Goal: Information Seeking & Learning: Learn about a topic

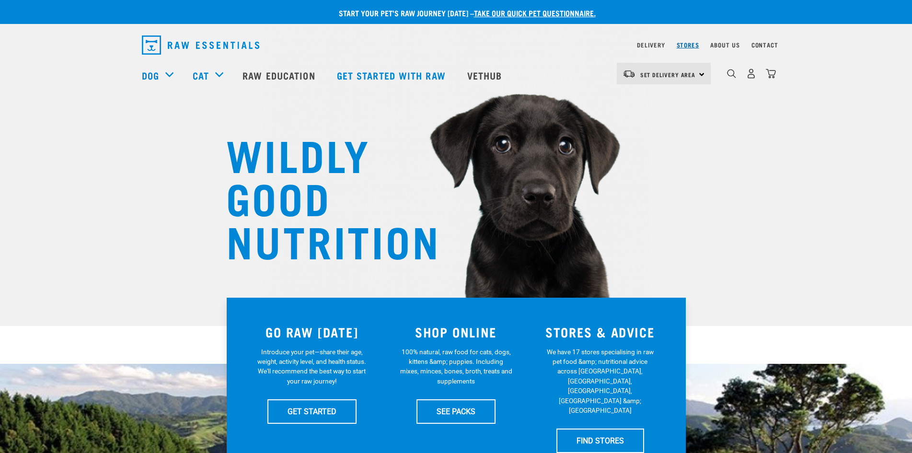
click at [691, 45] on link "Stores" at bounding box center [687, 44] width 23 height 3
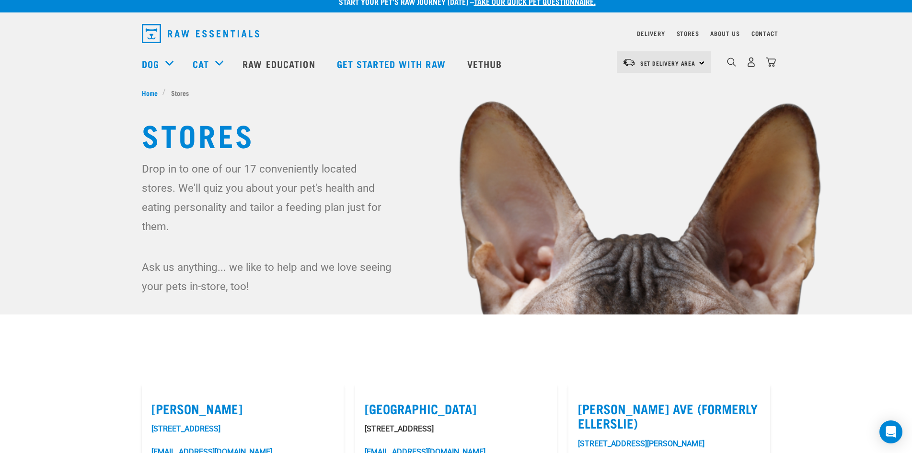
scroll to position [9, 0]
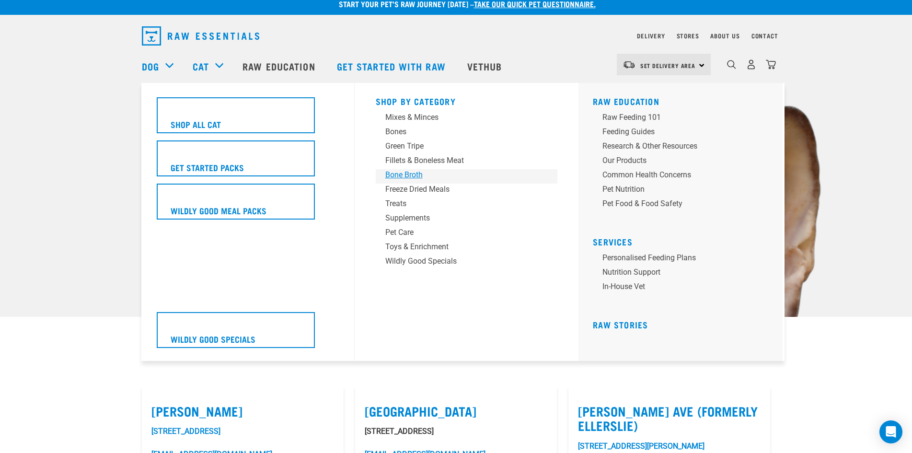
click at [405, 174] on div "Bone Broth" at bounding box center [459, 174] width 149 height 11
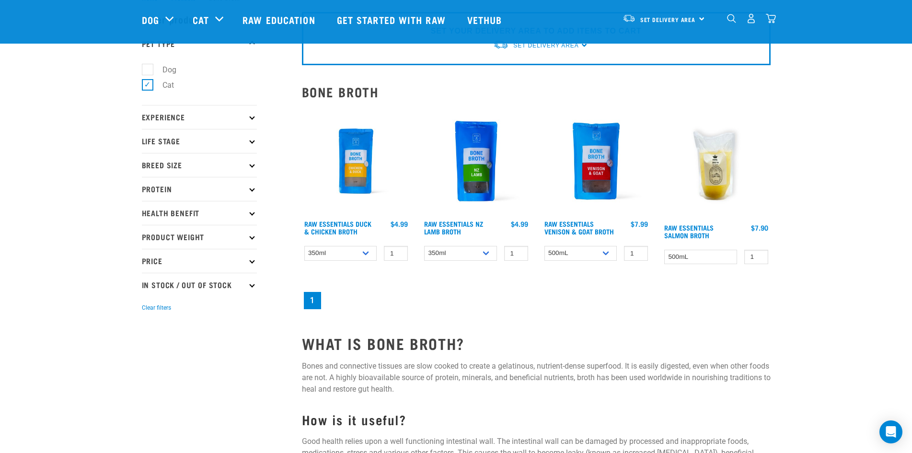
scroll to position [34, 0]
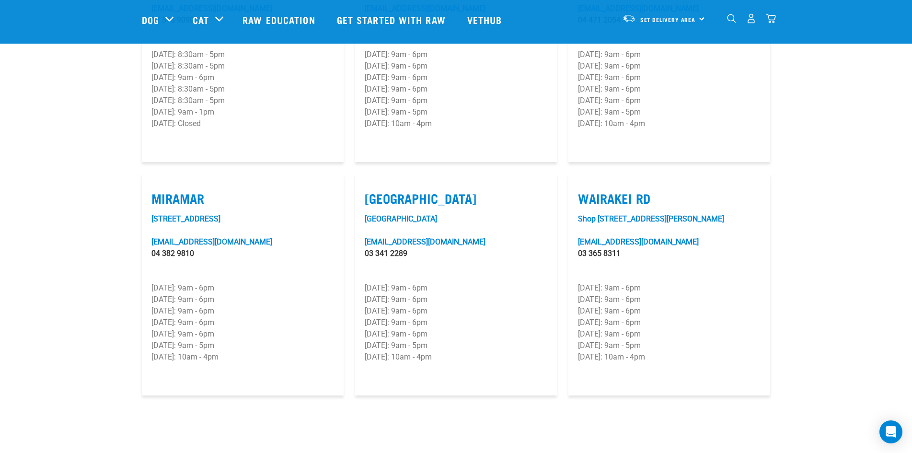
scroll to position [1306, 0]
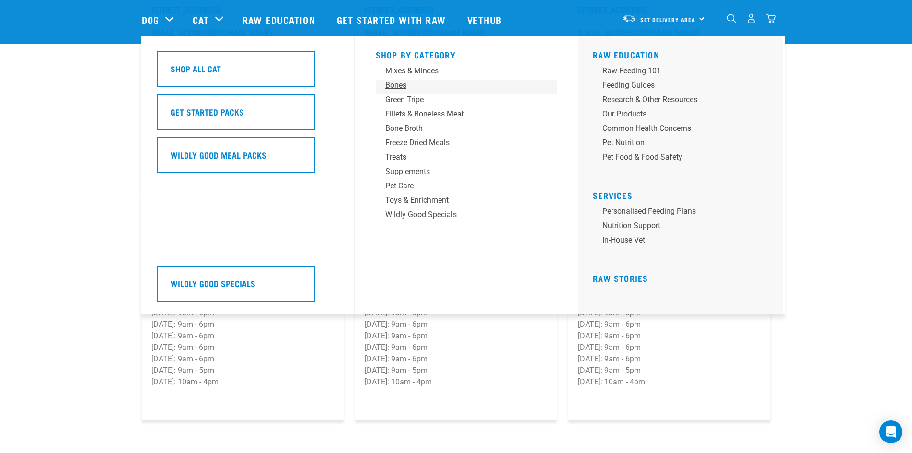
click at [394, 86] on div "Bones" at bounding box center [459, 85] width 149 height 11
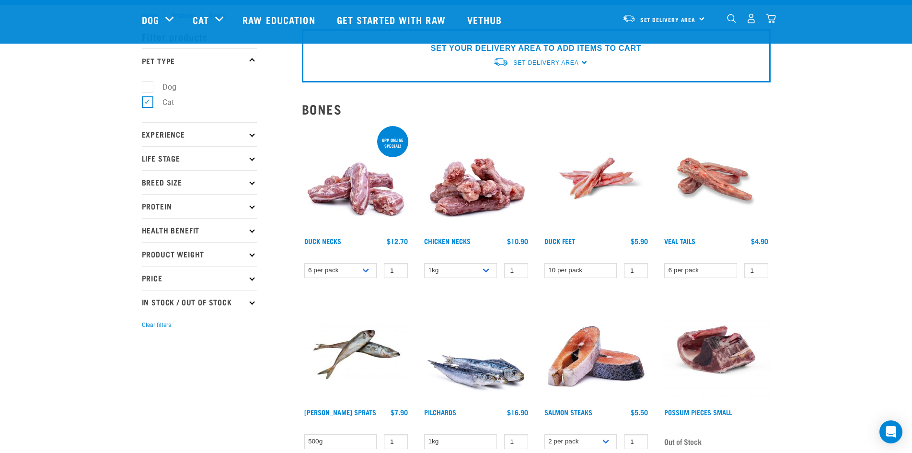
scroll to position [9, 0]
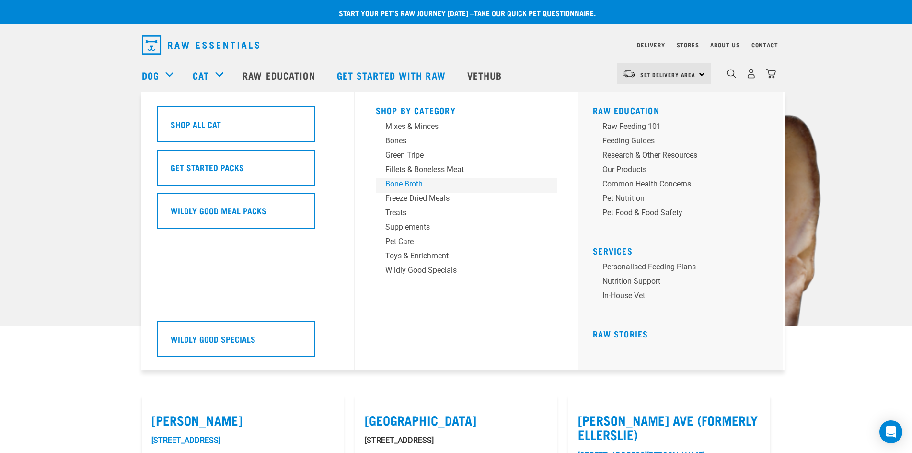
click at [412, 184] on div "Bone Broth" at bounding box center [459, 183] width 149 height 11
click at [216, 72] on div "Cat" at bounding box center [213, 75] width 40 height 38
click at [397, 214] on div "Treats" at bounding box center [459, 212] width 149 height 11
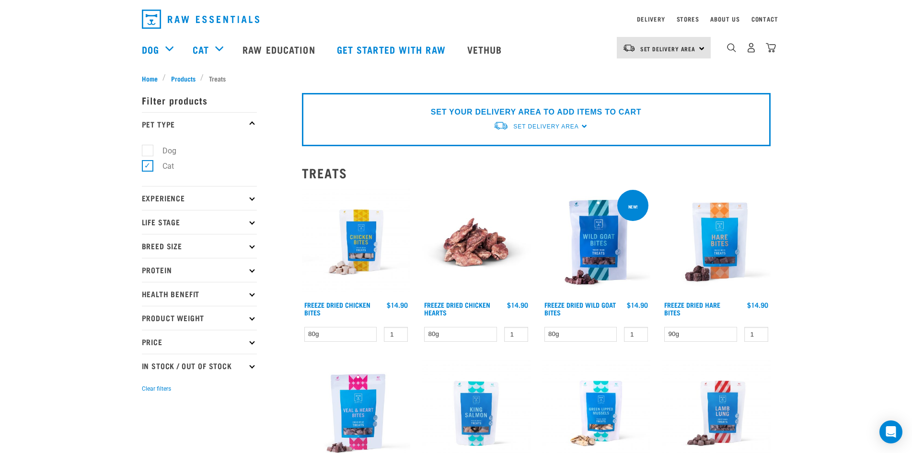
scroll to position [17, 0]
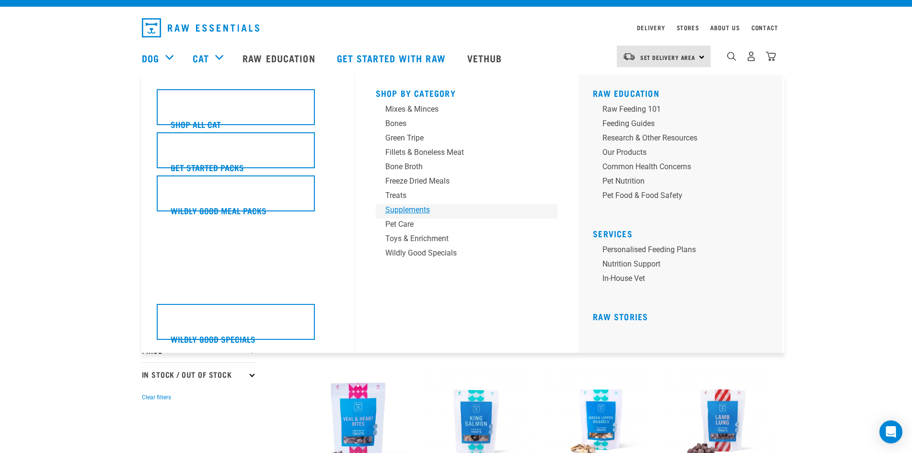
click at [402, 210] on div "Supplements" at bounding box center [459, 209] width 149 height 11
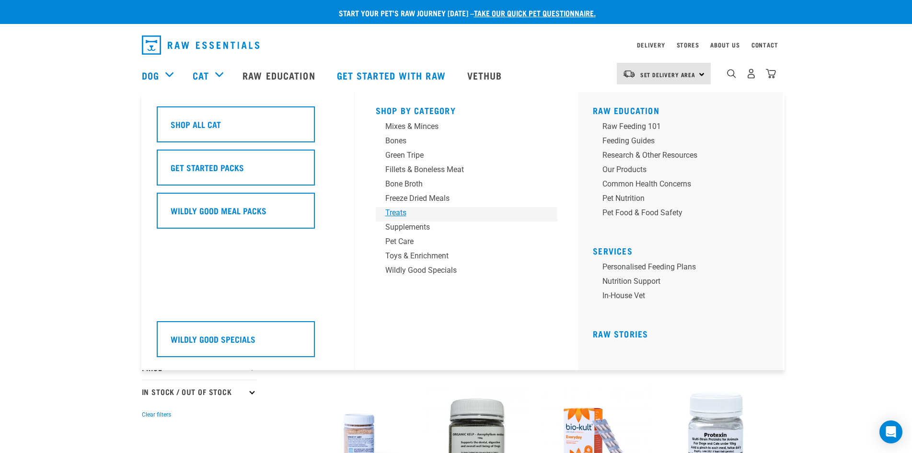
click at [403, 212] on div "Treats" at bounding box center [459, 212] width 149 height 11
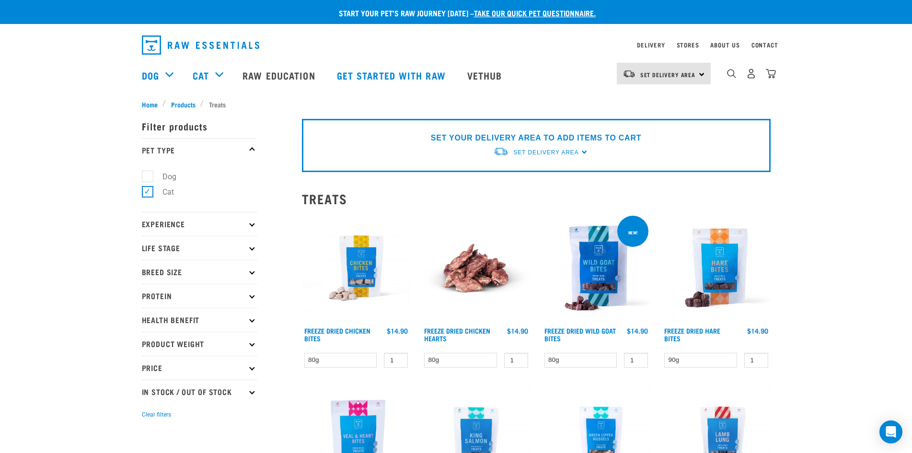
click at [147, 176] on label "Dog" at bounding box center [163, 177] width 33 height 12
click at [146, 176] on input "Dog" at bounding box center [145, 175] width 6 height 6
checkbox input "true"
click at [149, 193] on label "Cat" at bounding box center [162, 192] width 31 height 12
click at [148, 193] on input "Cat" at bounding box center [145, 190] width 6 height 6
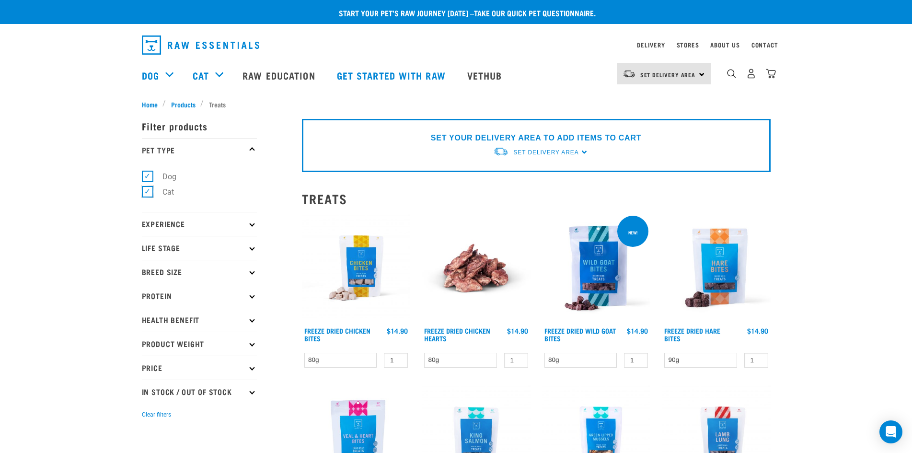
checkbox input "false"
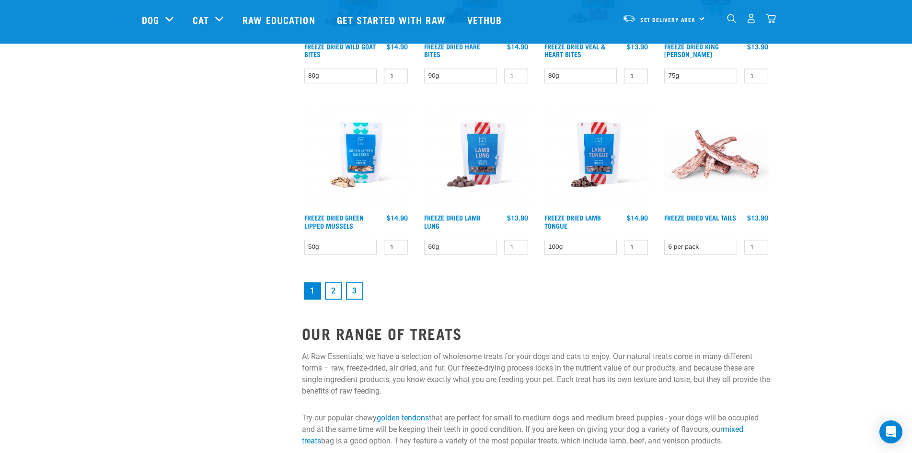
scroll to position [1246, 0]
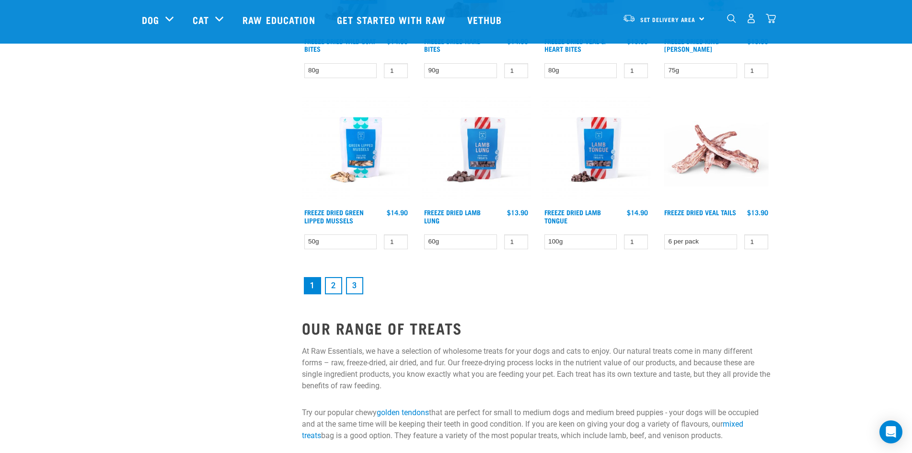
click at [332, 285] on link "2" at bounding box center [333, 285] width 17 height 17
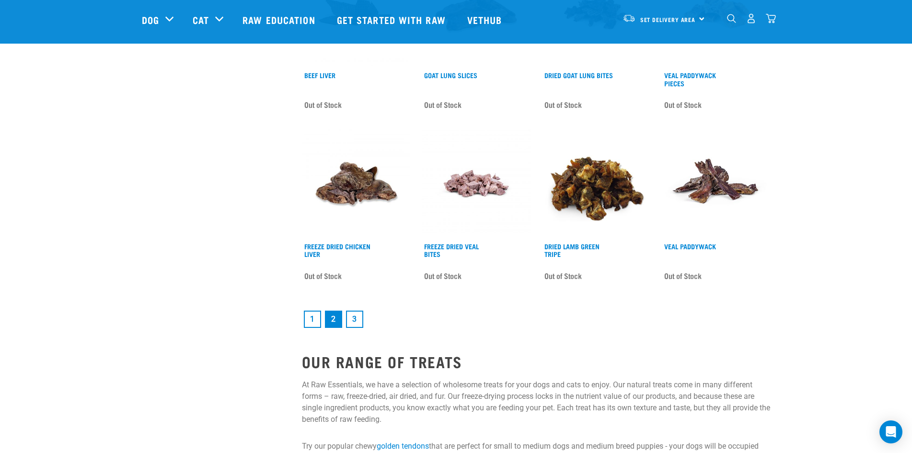
scroll to position [1228, 0]
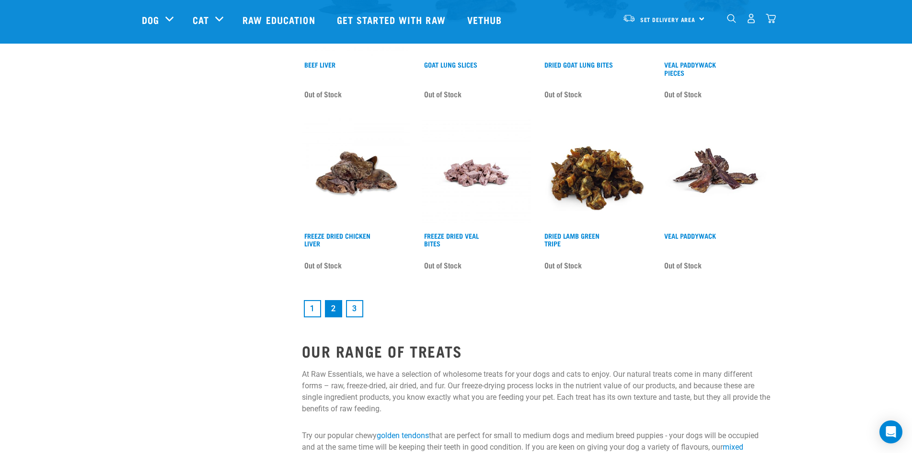
click at [356, 311] on link "3" at bounding box center [354, 308] width 17 height 17
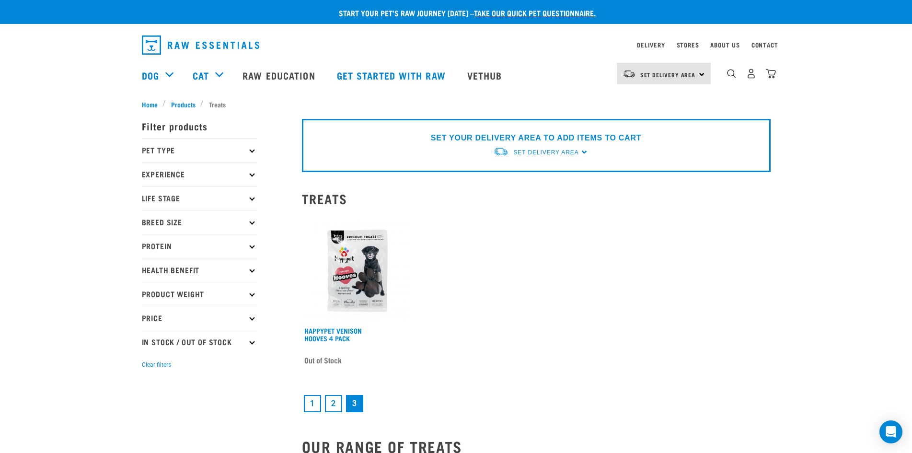
click at [249, 149] on p "Pet Type" at bounding box center [199, 150] width 115 height 24
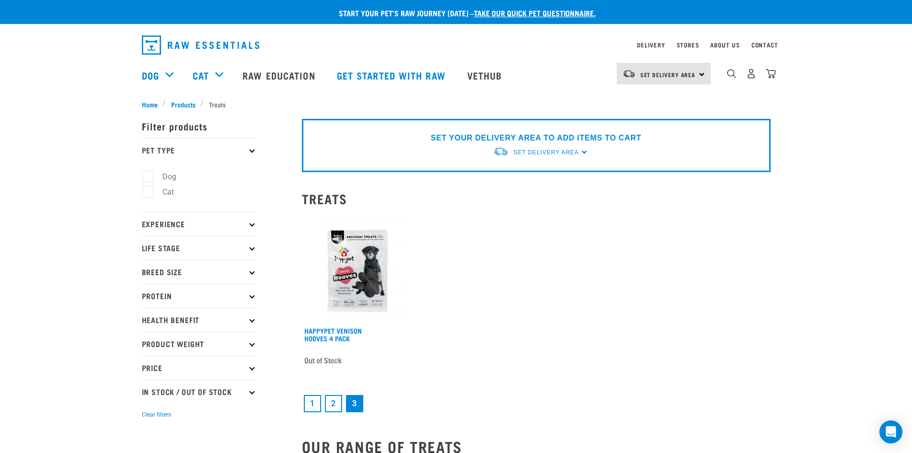
click at [148, 191] on label "Cat" at bounding box center [162, 192] width 31 height 12
click at [148, 191] on input "Cat" at bounding box center [145, 190] width 6 height 6
checkbox input "true"
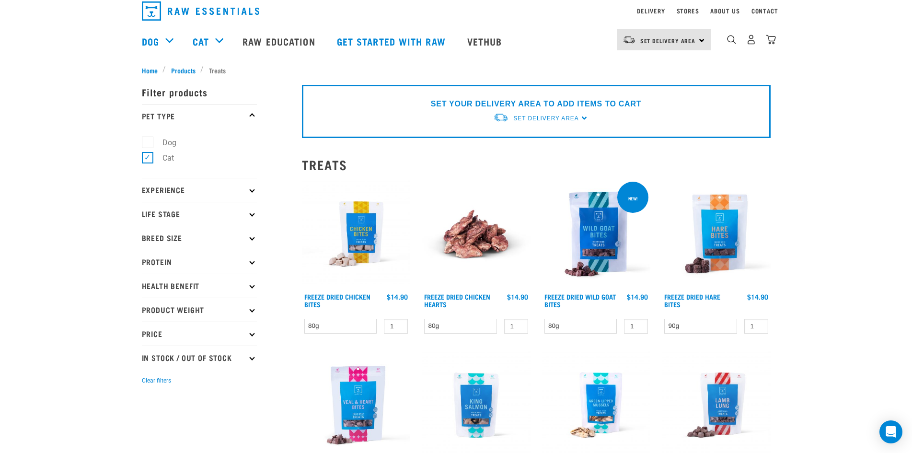
scroll to position [26, 0]
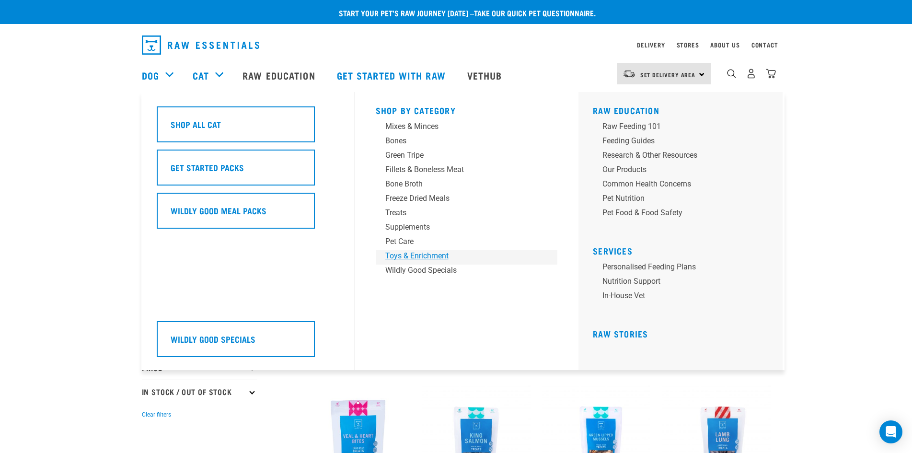
click at [438, 255] on div "Toys & Enrichment" at bounding box center [459, 255] width 149 height 11
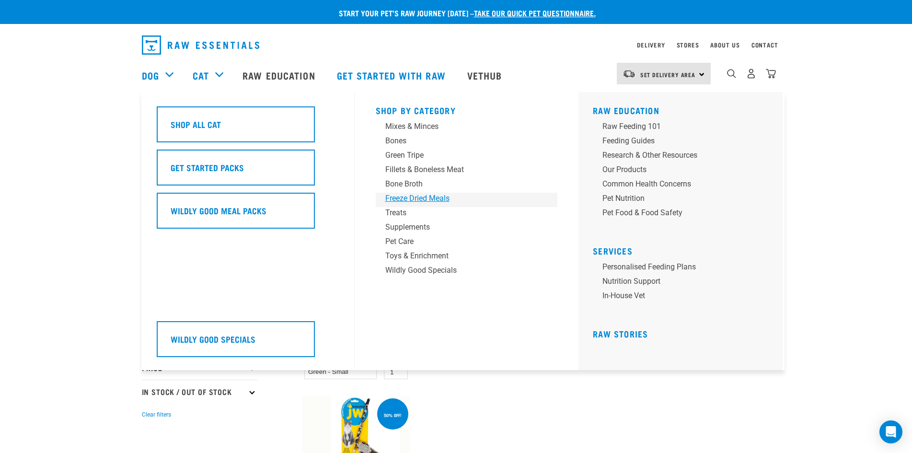
click at [423, 198] on div "Freeze Dried Meals" at bounding box center [459, 198] width 149 height 11
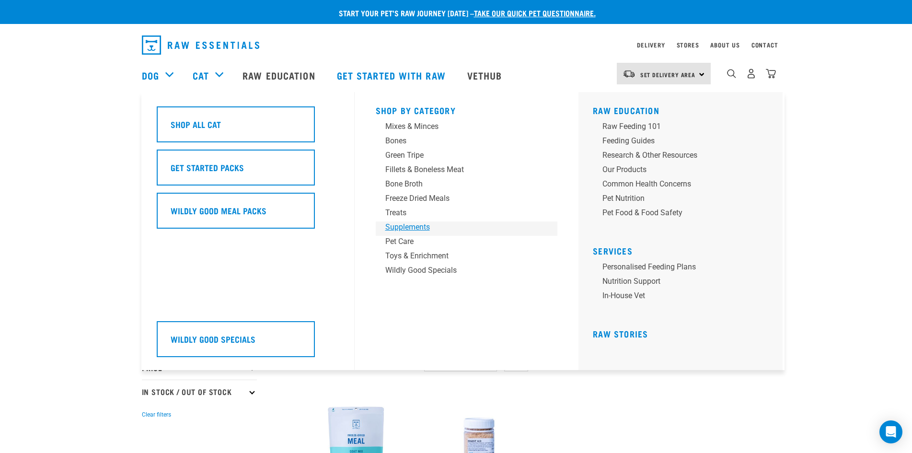
click at [412, 227] on div "Supplements" at bounding box center [459, 226] width 149 height 11
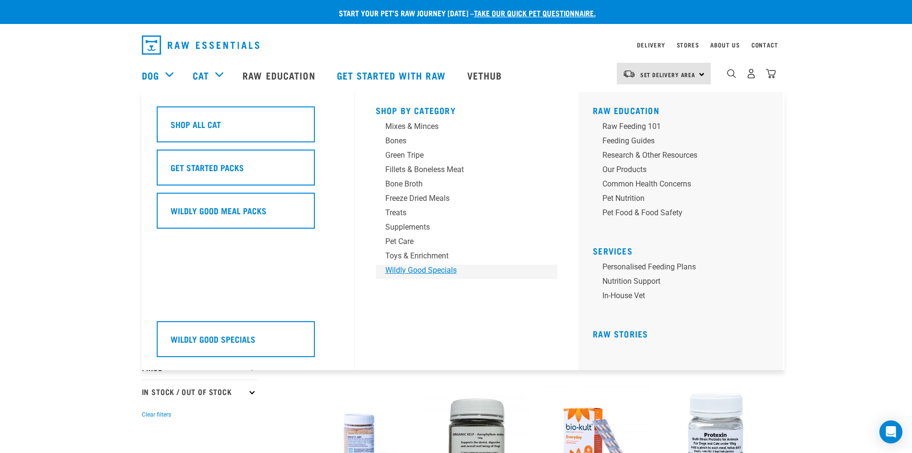
click at [422, 269] on div "Wildly Good Specials" at bounding box center [459, 269] width 149 height 11
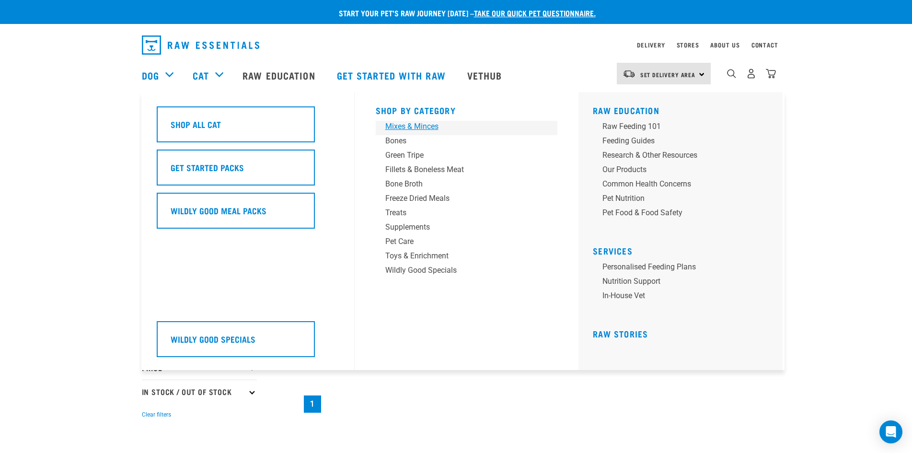
click at [423, 123] on div "Mixes & Minces" at bounding box center [459, 126] width 149 height 11
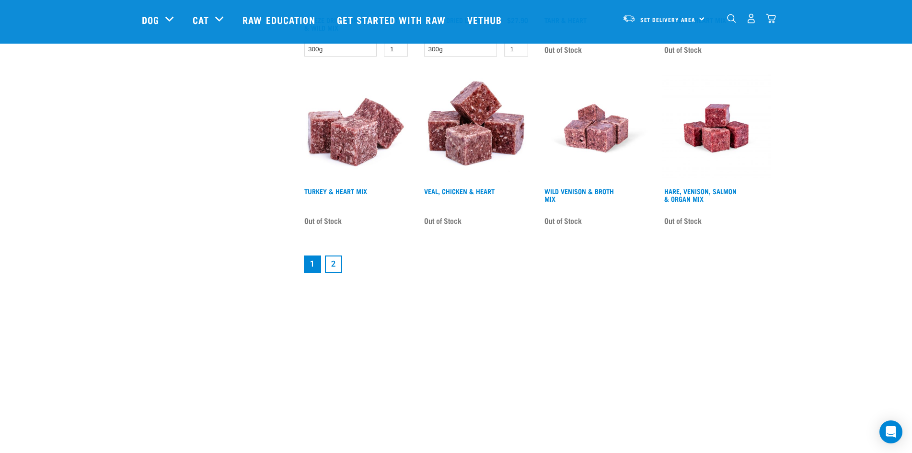
scroll to position [1269, 0]
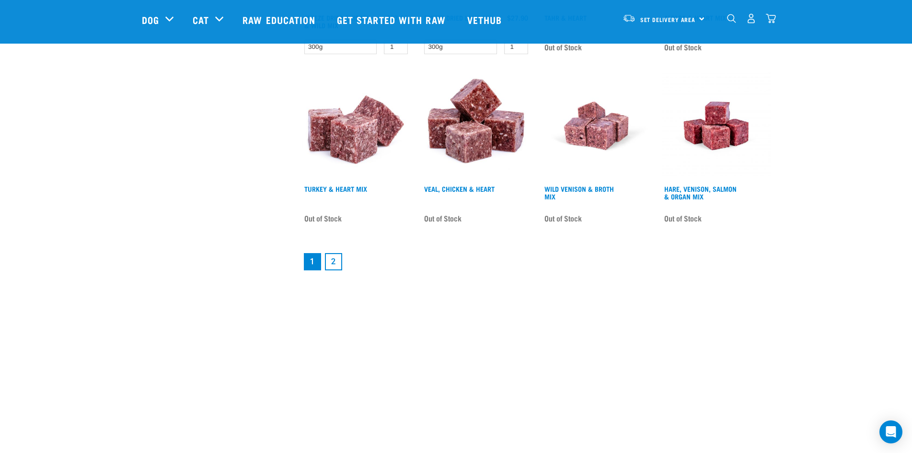
click at [331, 260] on link "2" at bounding box center [333, 261] width 17 height 17
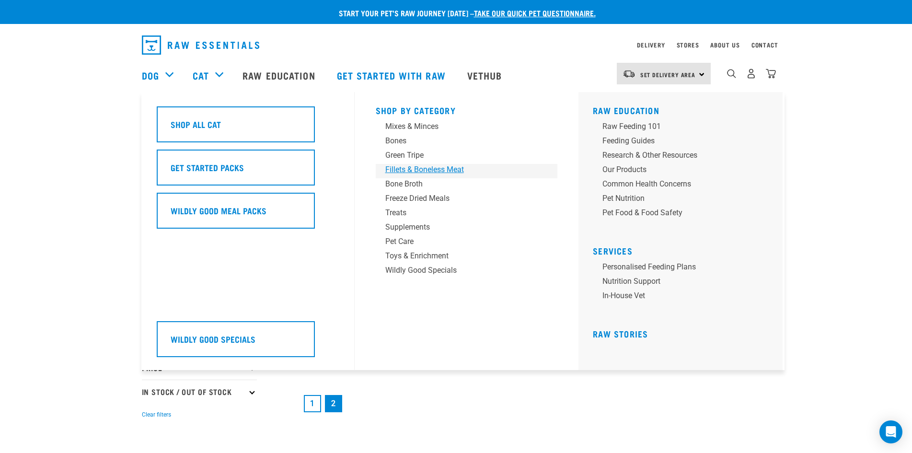
click at [424, 168] on div "Fillets & Boneless Meat" at bounding box center [459, 169] width 149 height 11
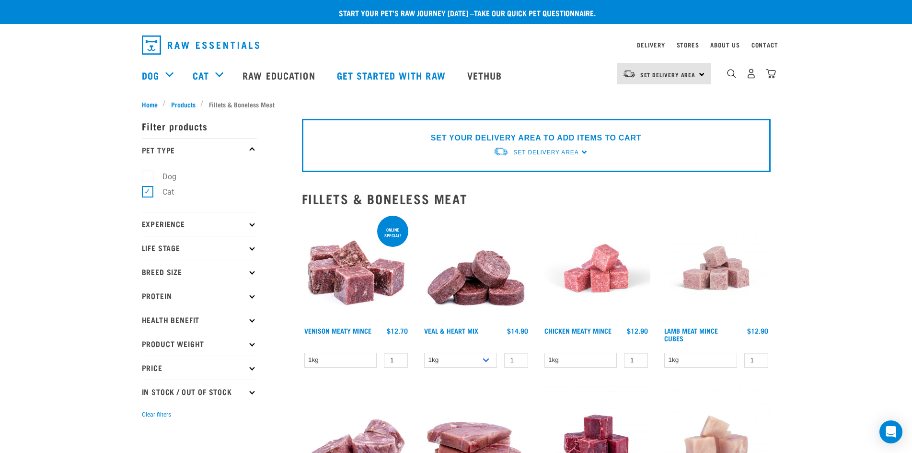
click at [250, 344] on icon at bounding box center [251, 343] width 5 height 5
click at [251, 344] on icon at bounding box center [251, 343] width 5 height 5
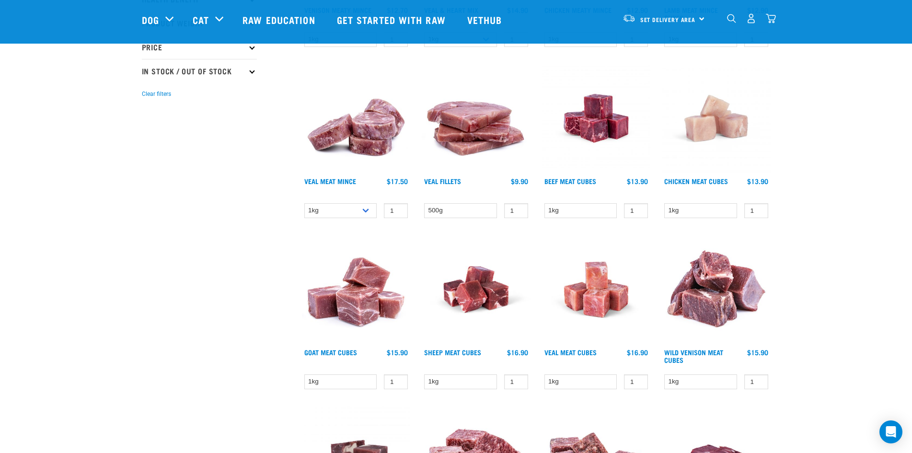
scroll to position [252, 0]
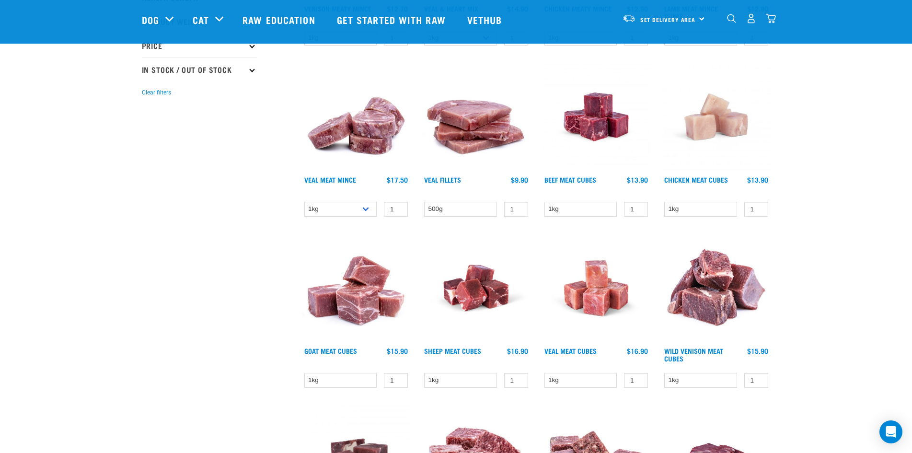
drag, startPoint x: 910, startPoint y: 125, endPoint x: 910, endPoint y: 73, distance: 51.7
click at [910, 73] on div "Start your pet’s raw journey today – take our quick pet questionnaire. Delivery…" at bounding box center [456, 262] width 912 height 1028
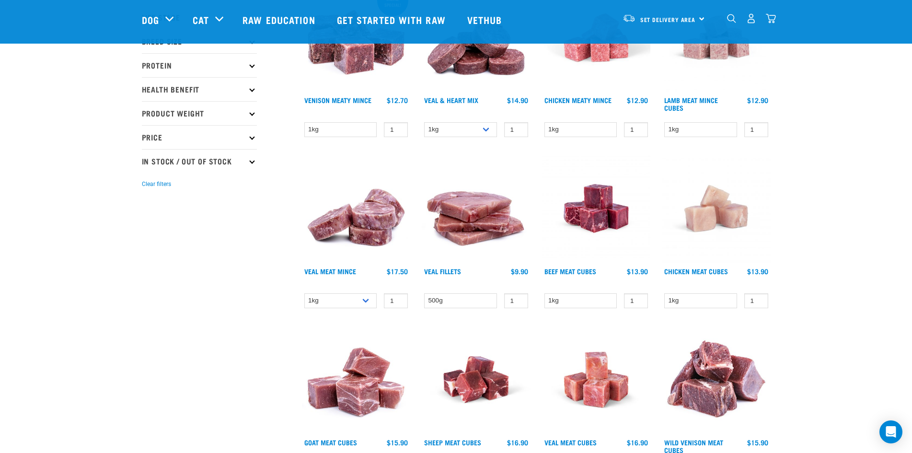
scroll to position [0, 0]
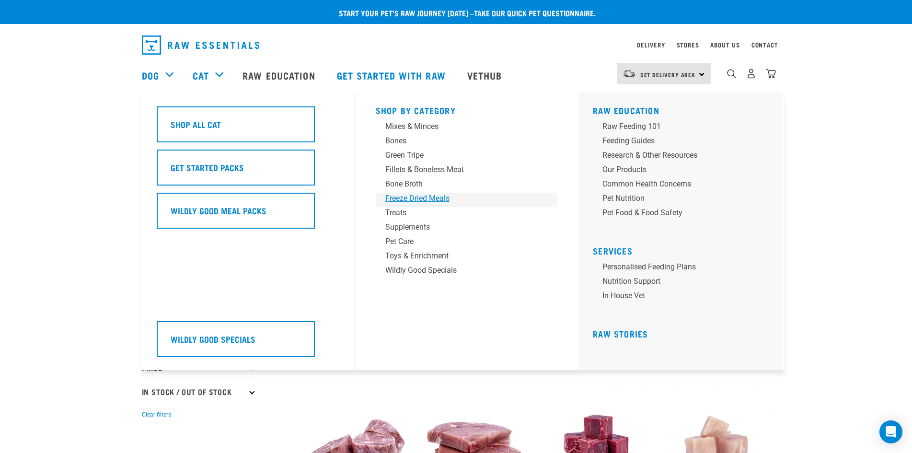
click at [417, 198] on div "Freeze Dried Meals" at bounding box center [459, 198] width 149 height 11
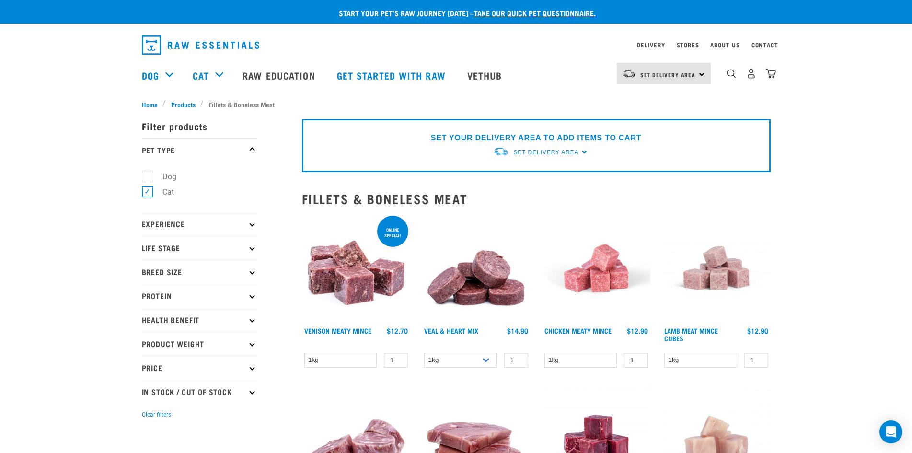
click at [252, 273] on icon at bounding box center [251, 271] width 5 height 5
click at [253, 247] on icon at bounding box center [251, 247] width 5 height 5
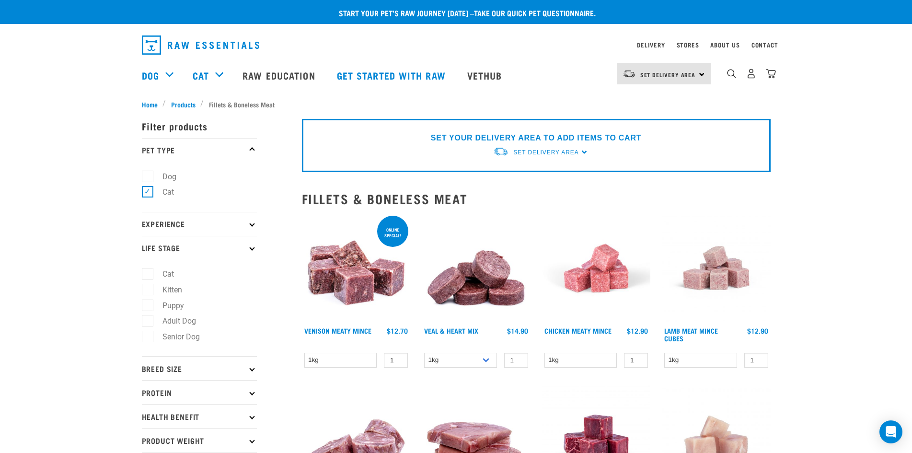
click at [253, 247] on icon at bounding box center [251, 247] width 5 height 5
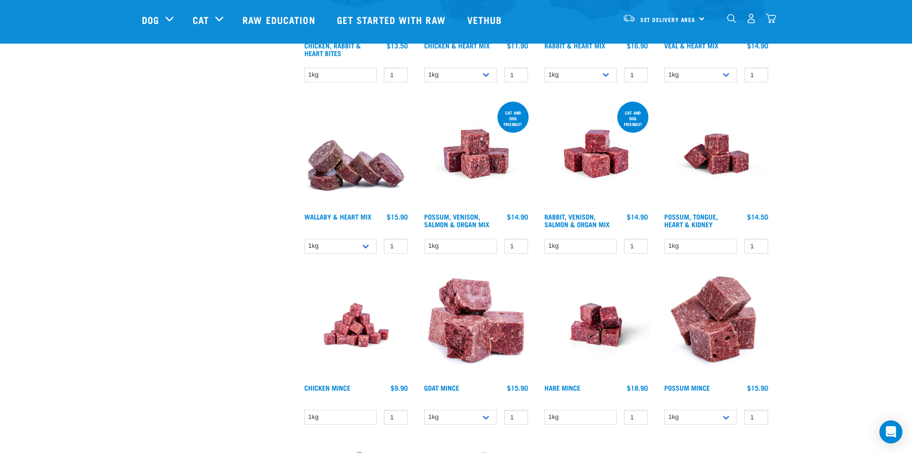
scroll to position [1469, 0]
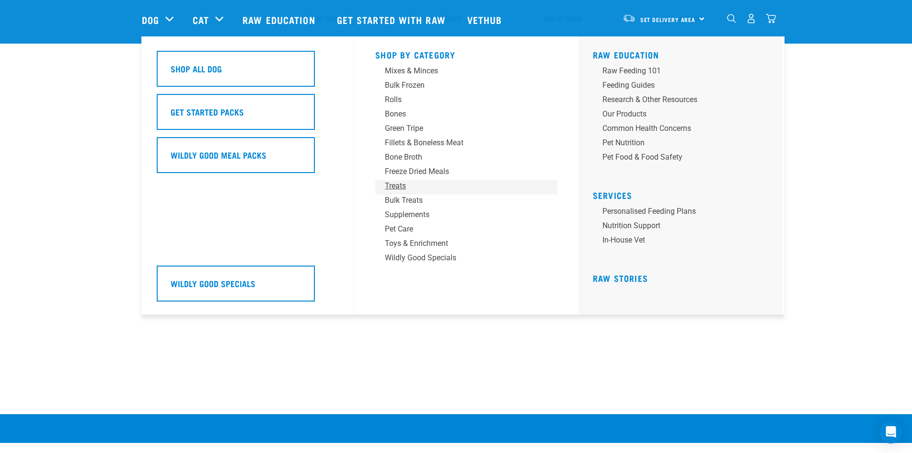
click at [396, 183] on div "Treats" at bounding box center [459, 185] width 149 height 11
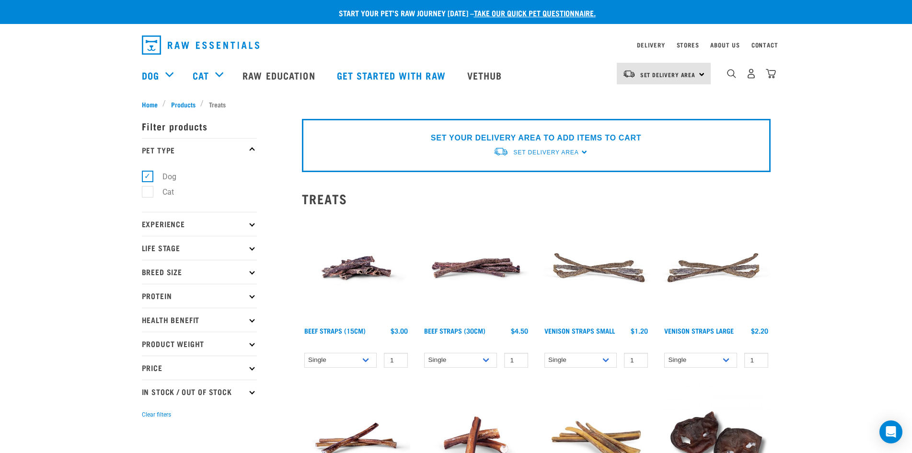
drag, startPoint x: 910, startPoint y: 80, endPoint x: 914, endPoint y: 107, distance: 27.5
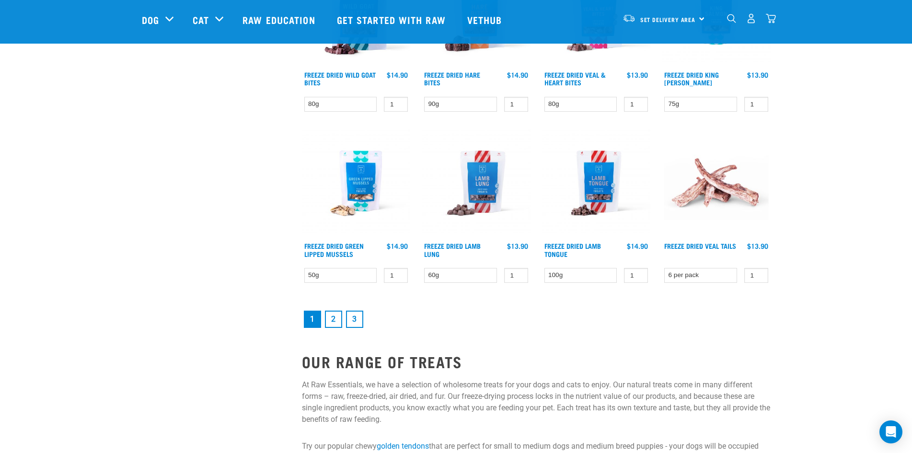
scroll to position [1236, 0]
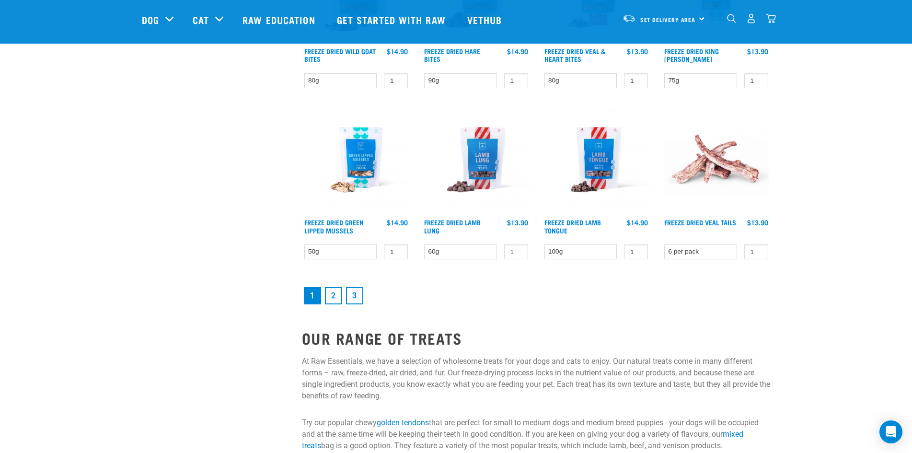
click at [333, 296] on link "2" at bounding box center [333, 295] width 17 height 17
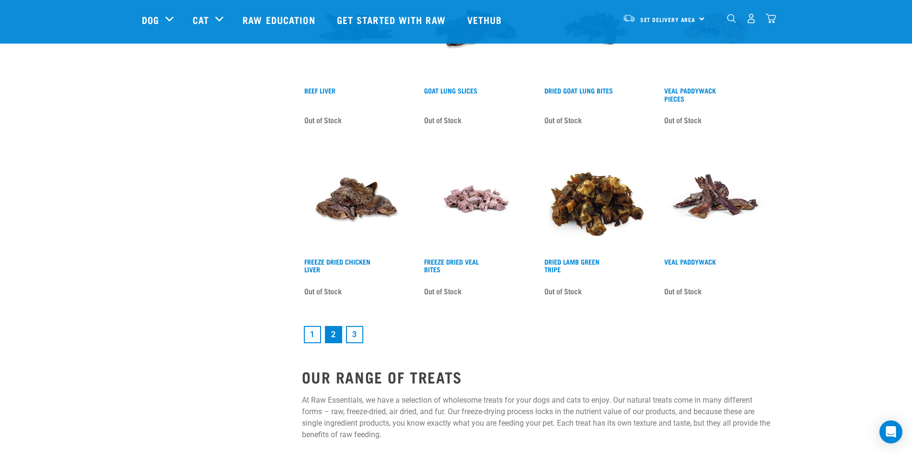
scroll to position [1247, 0]
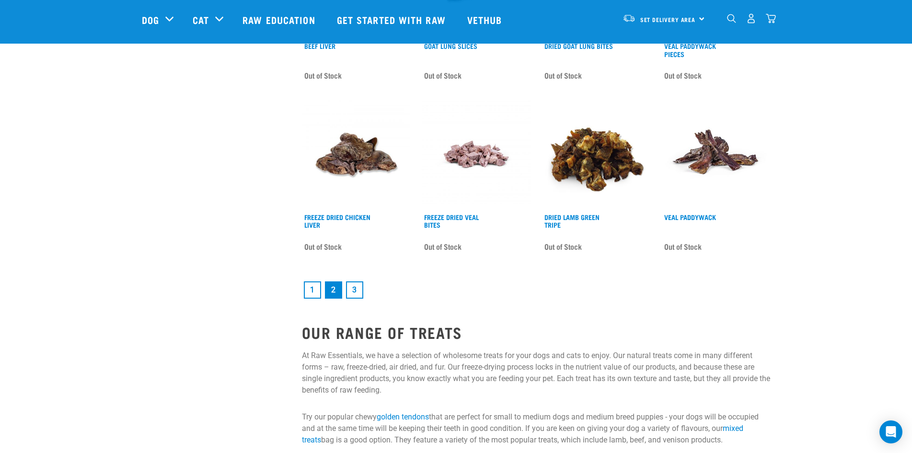
click at [357, 291] on link "3" at bounding box center [354, 289] width 17 height 17
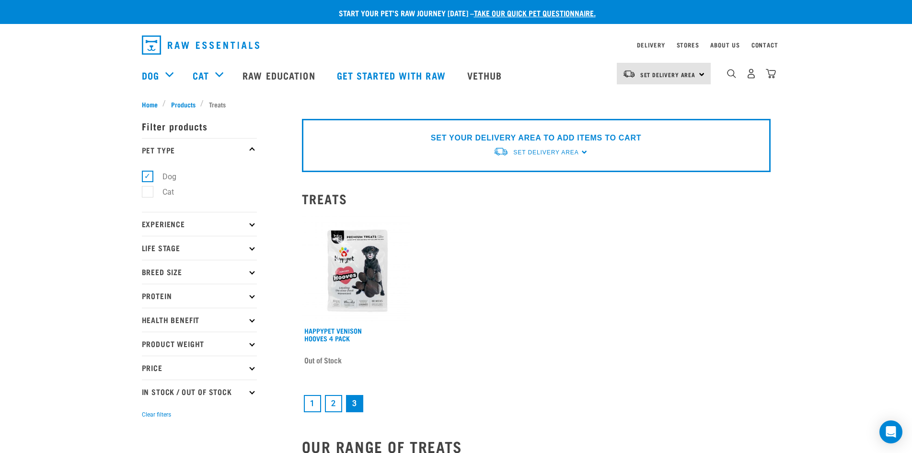
click at [331, 403] on link "2" at bounding box center [333, 403] width 17 height 17
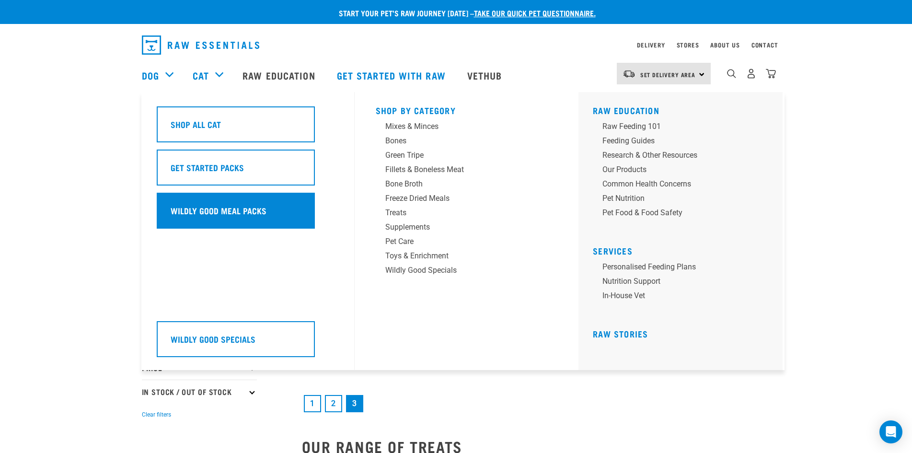
click at [233, 206] on h5 "Wildly Good Meal Packs" at bounding box center [219, 210] width 96 height 12
click at [230, 210] on h5 "Wildly Good Meal Packs" at bounding box center [219, 210] width 96 height 12
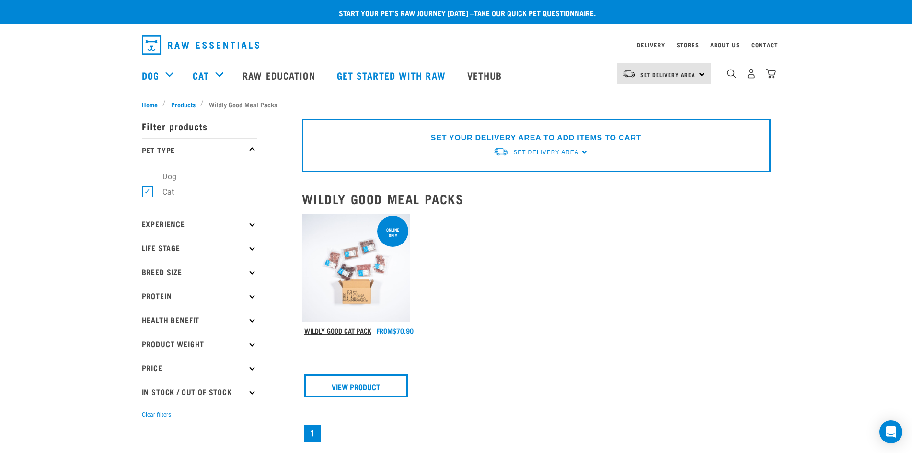
click at [357, 330] on link "Wildly Good Cat Pack" at bounding box center [337, 330] width 67 height 3
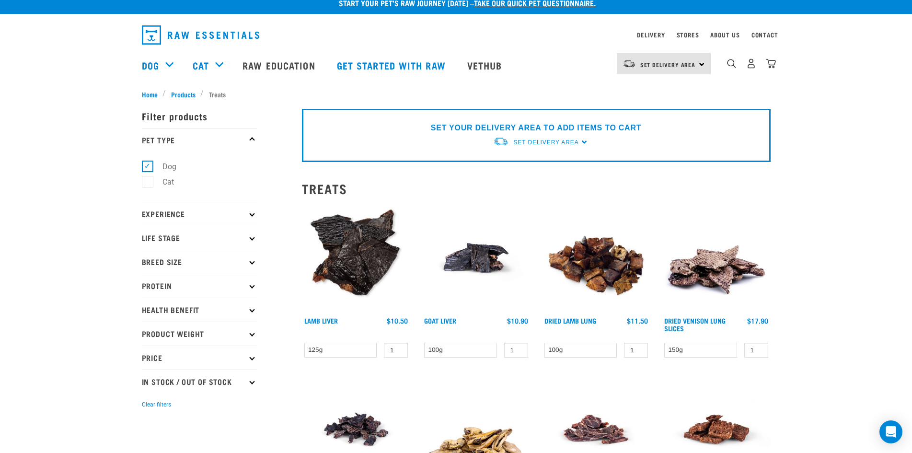
scroll to position [5, 0]
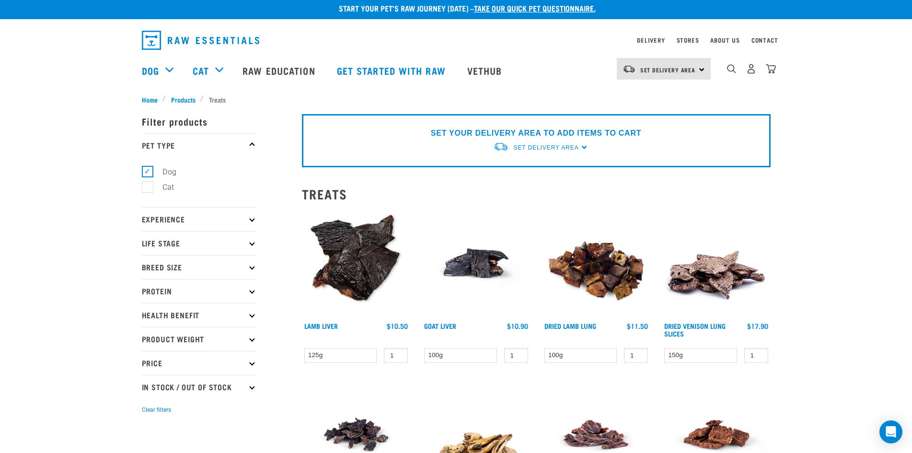
click at [252, 314] on icon at bounding box center [251, 314] width 5 height 5
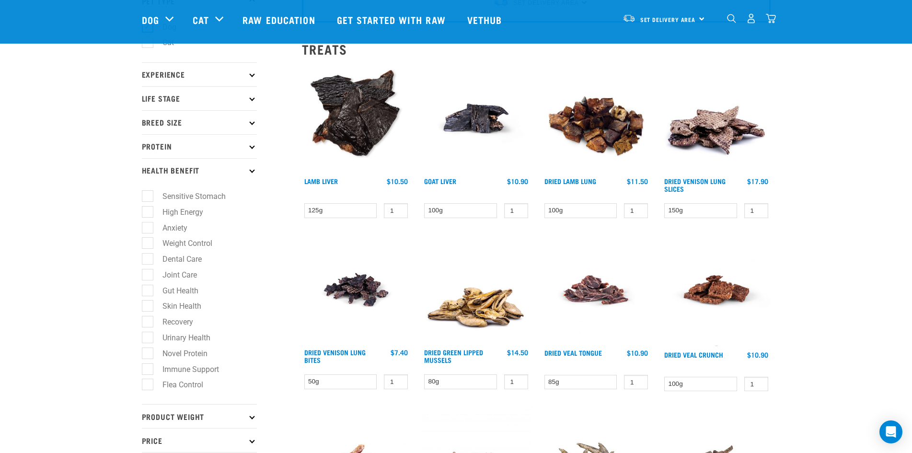
scroll to position [0, 0]
